Goal: Transaction & Acquisition: Purchase product/service

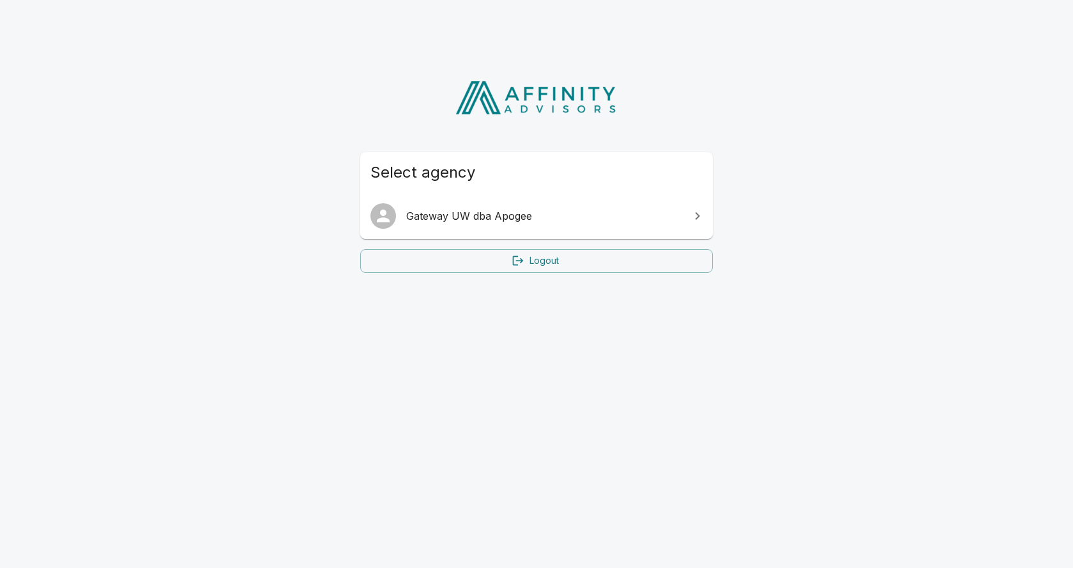
click at [506, 218] on span "Gateway UW dba Apogee" at bounding box center [544, 215] width 276 height 15
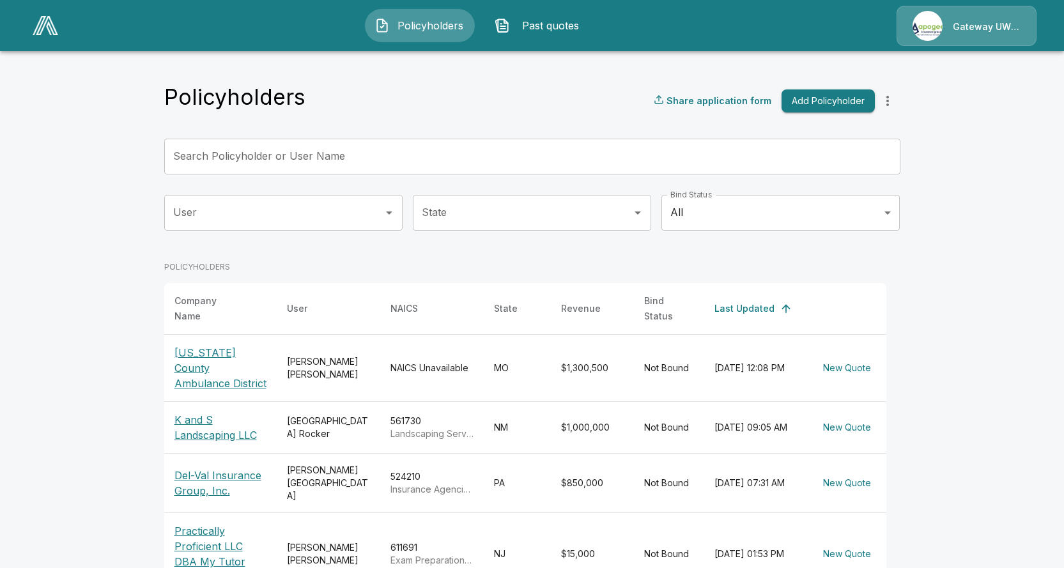
scroll to position [208, 0]
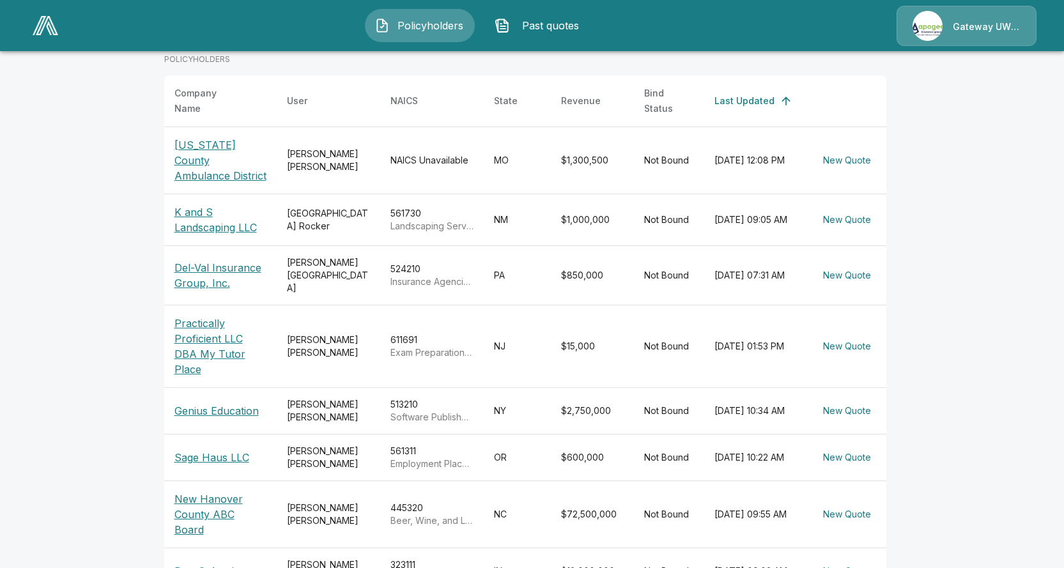
click at [228, 450] on p "Sage Haus LLC" at bounding box center [220, 457] width 92 height 15
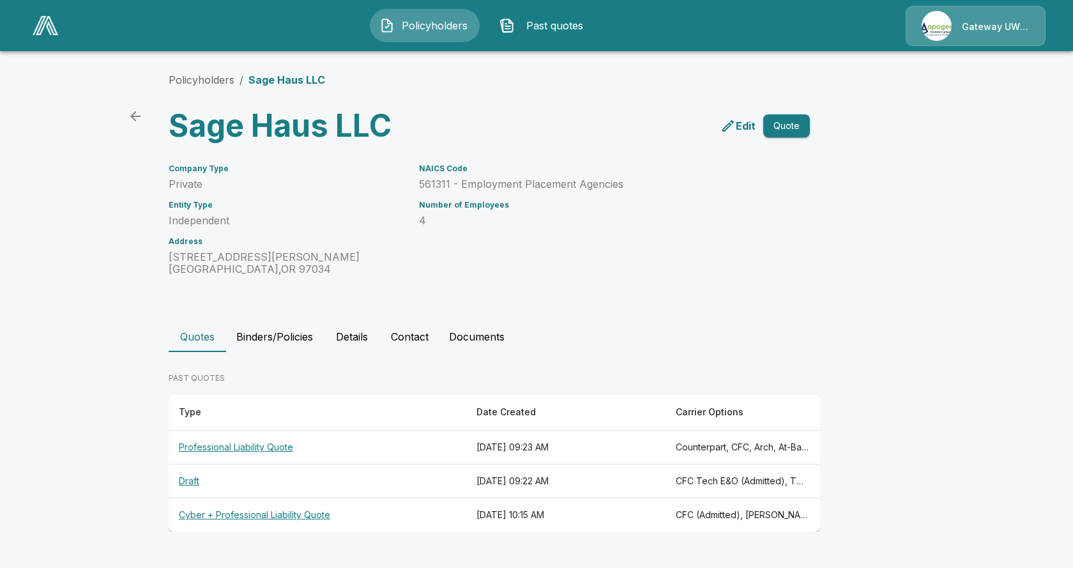
click at [778, 133] on button "Quote" at bounding box center [786, 126] width 47 height 24
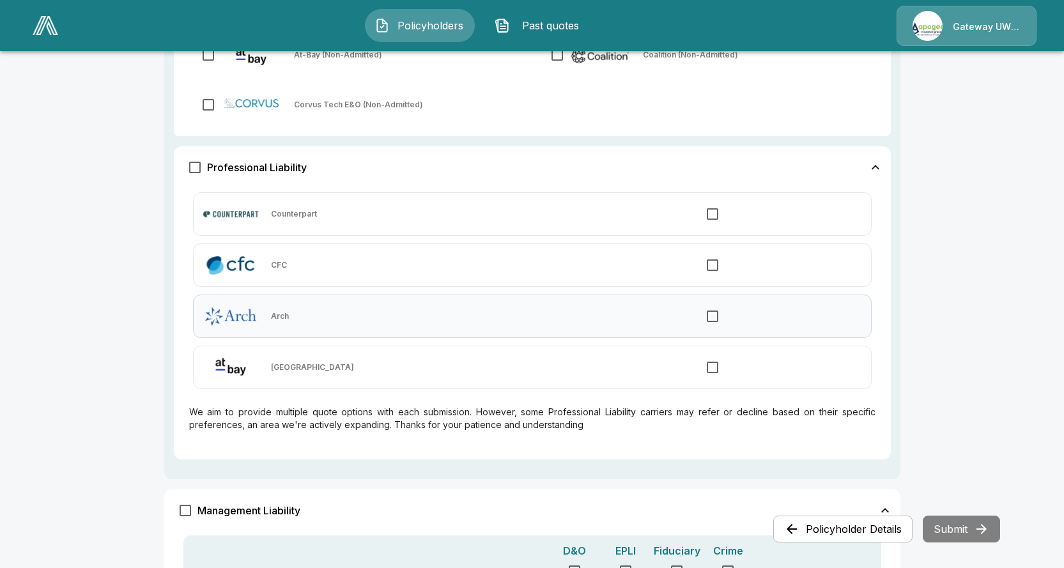
scroll to position [607, 0]
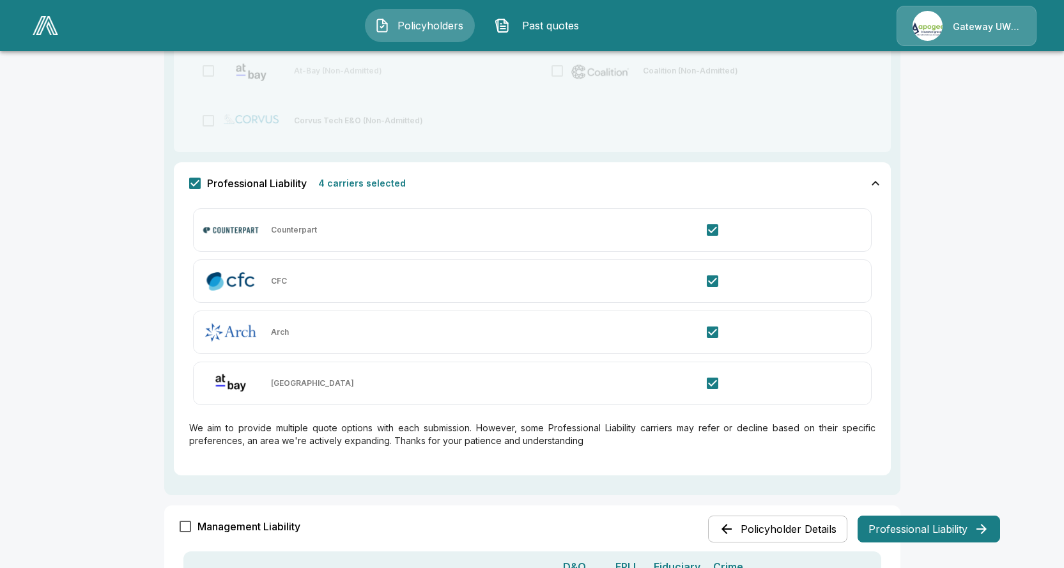
click at [899, 527] on button "Professional Liability" at bounding box center [928, 529] width 142 height 27
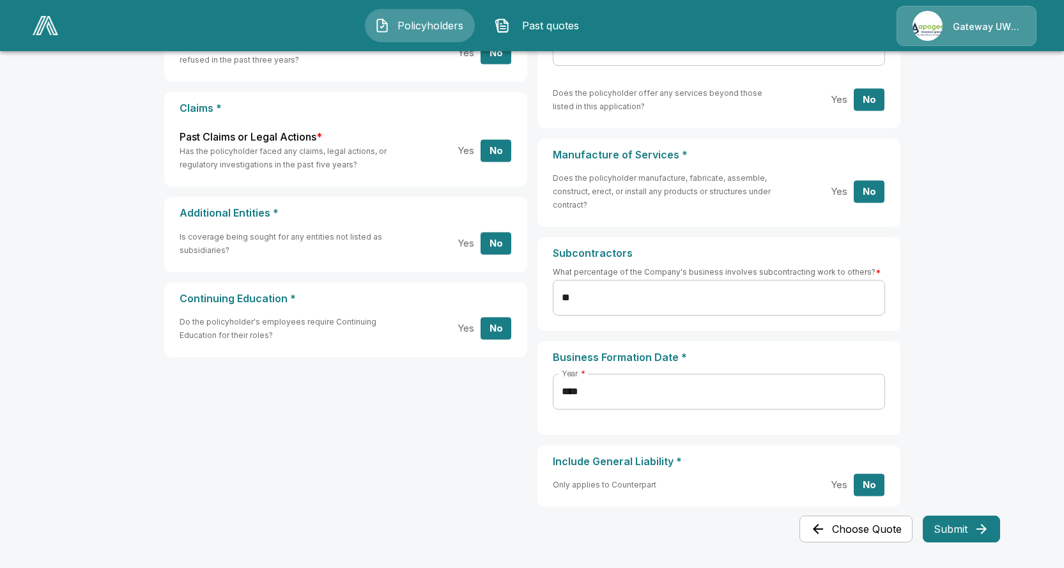
scroll to position [0, 0]
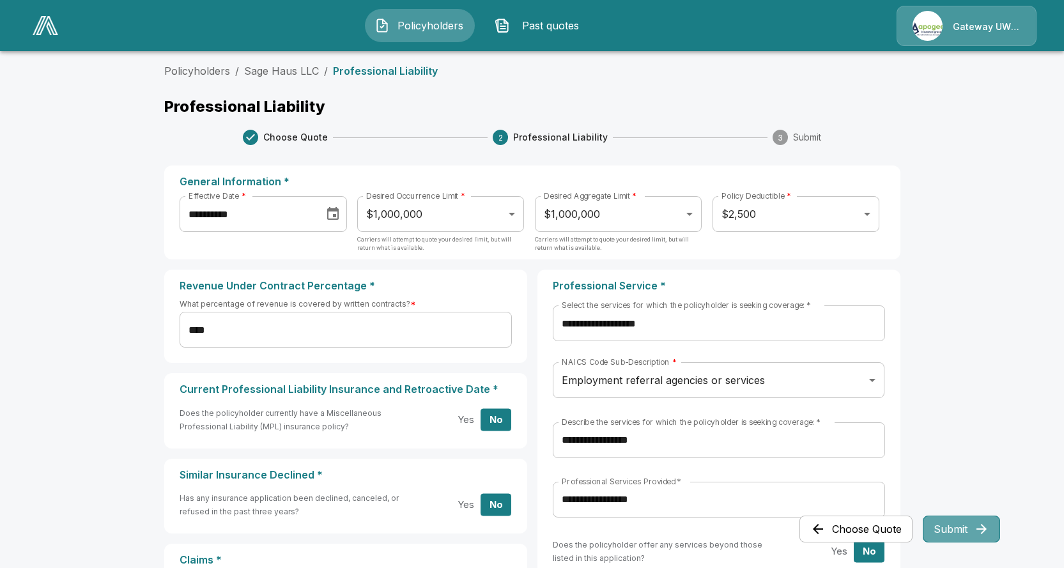
click at [983, 524] on icon "button" at bounding box center [981, 528] width 15 height 15
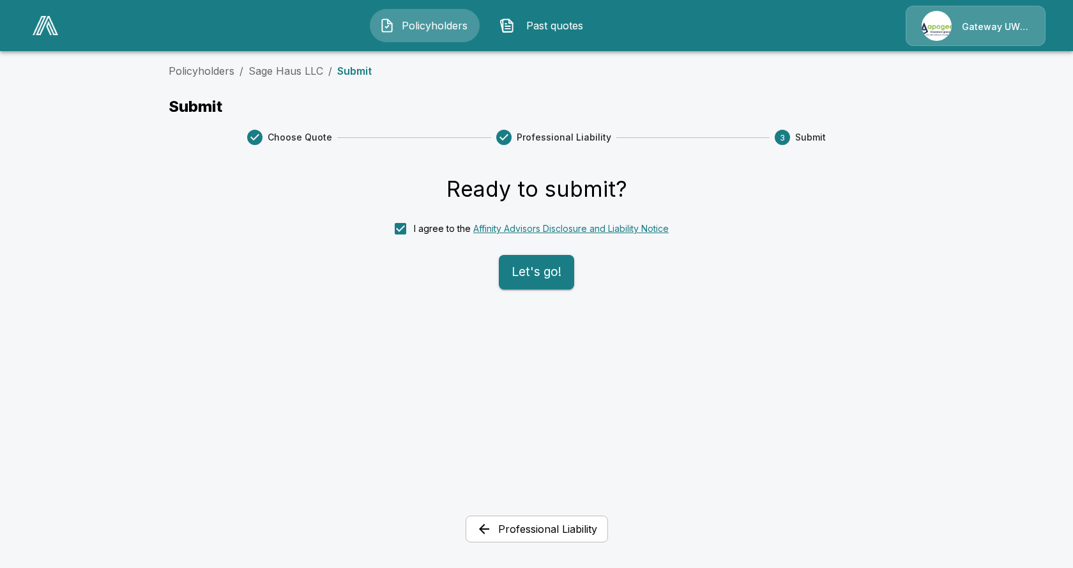
click at [555, 277] on button "Let's go!" at bounding box center [536, 272] width 75 height 34
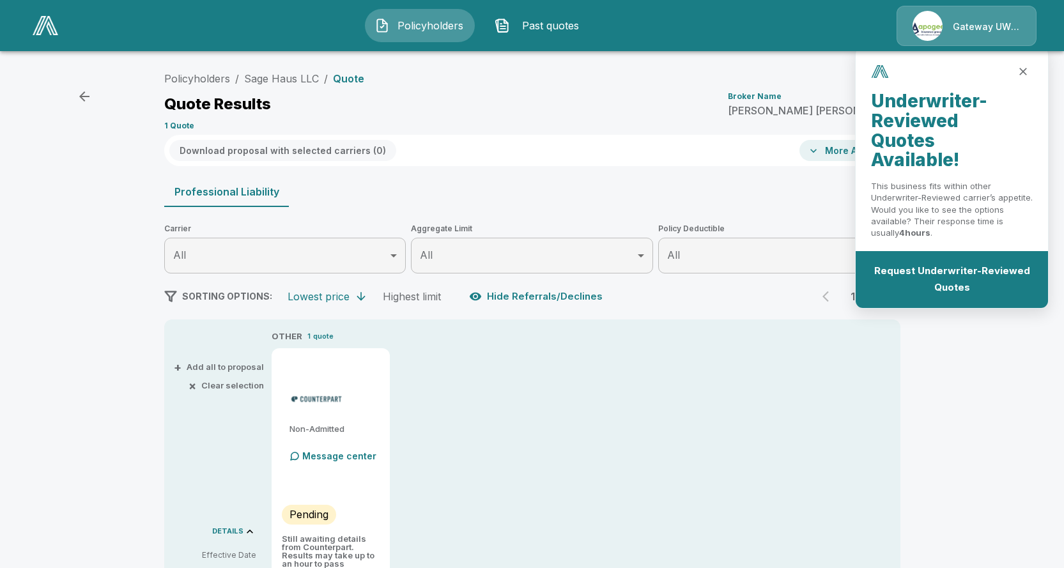
click at [1019, 70] on icon "close" at bounding box center [1022, 71] width 13 height 13
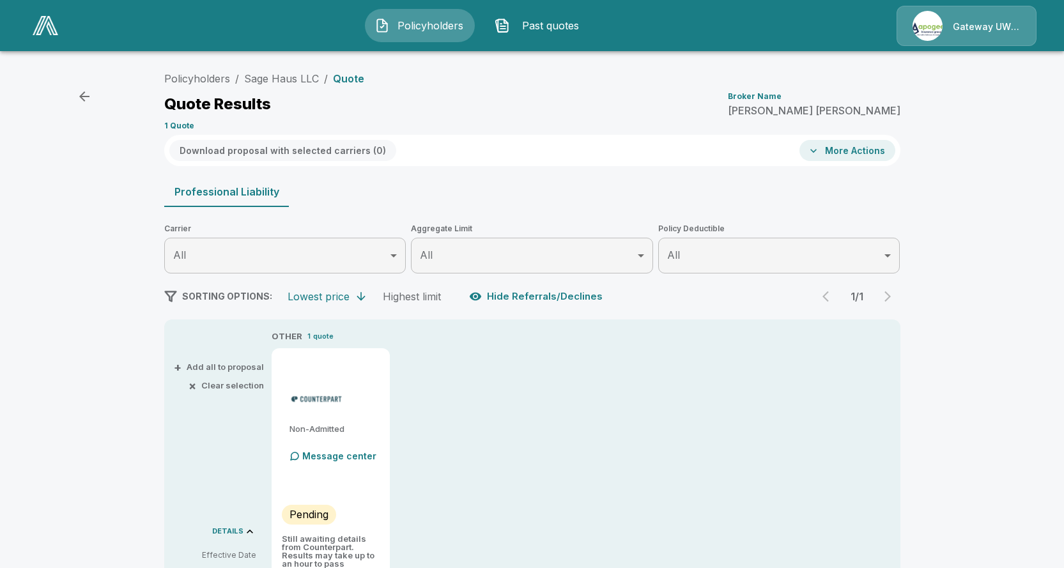
type input "*******"
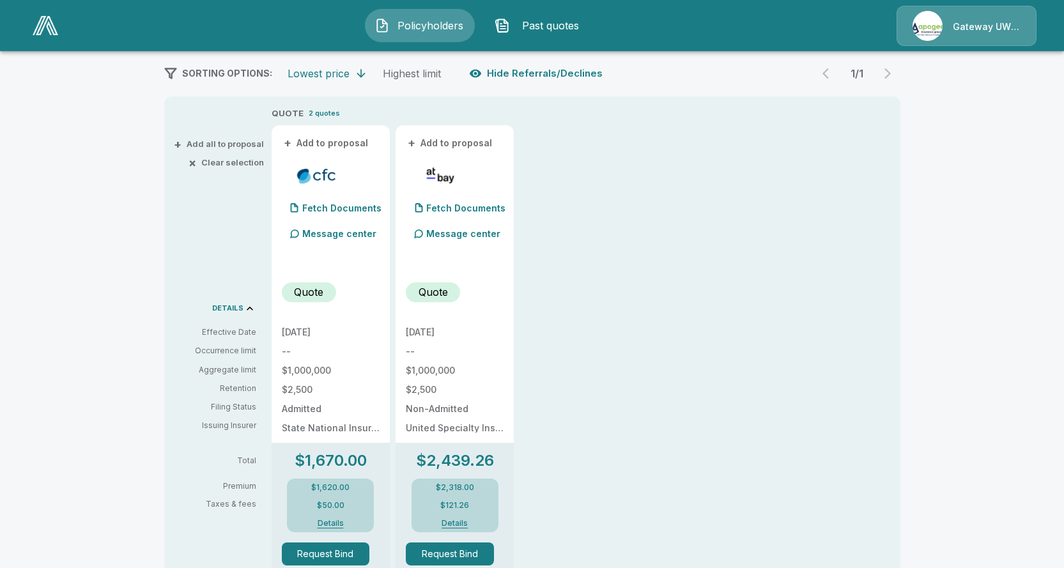
scroll to position [192, 0]
